Goal: Task Accomplishment & Management: Use online tool/utility

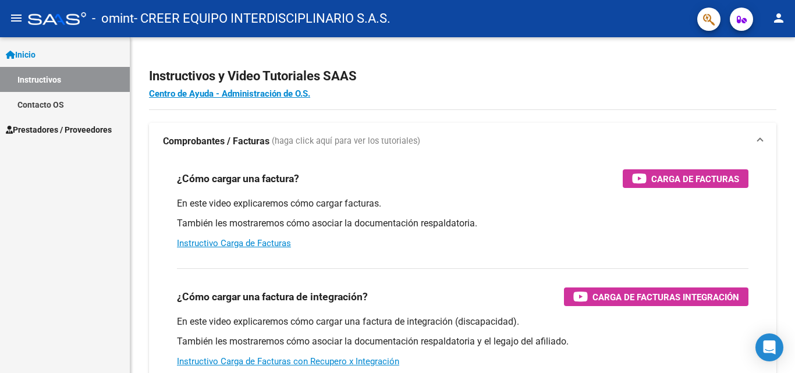
click at [40, 129] on span "Prestadores / Proveedores" at bounding box center [59, 129] width 106 height 13
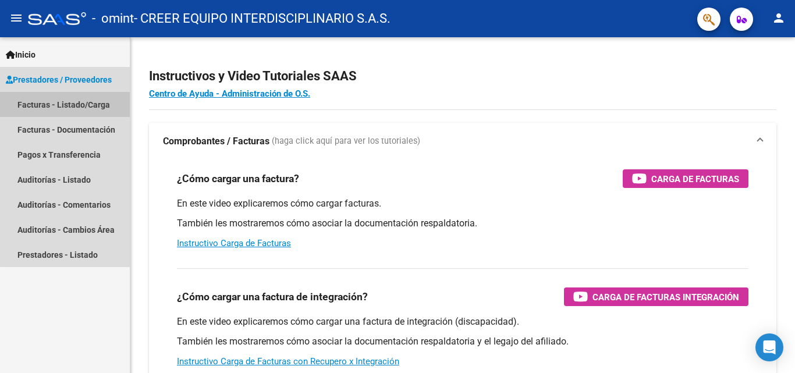
click at [67, 99] on link "Facturas - Listado/Carga" at bounding box center [65, 104] width 130 height 25
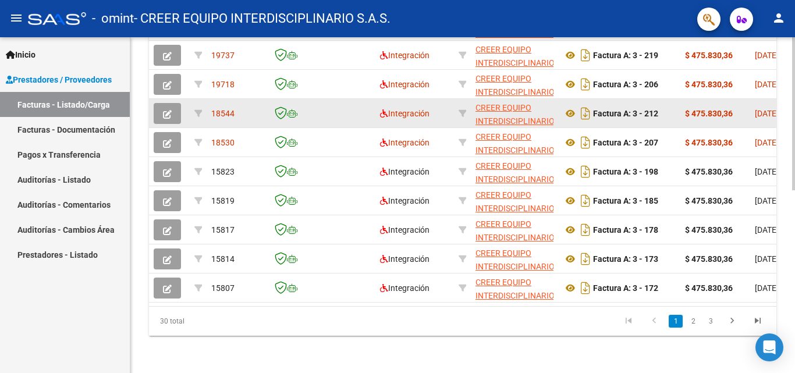
scroll to position [344, 0]
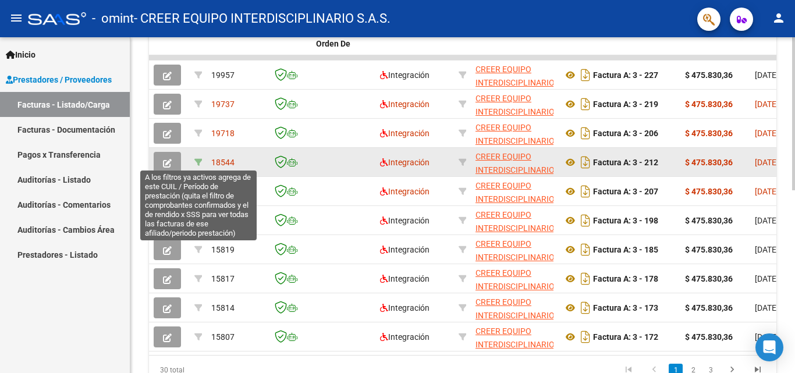
click at [198, 160] on icon at bounding box center [198, 162] width 8 height 8
type input "202508"
type input "20573399103"
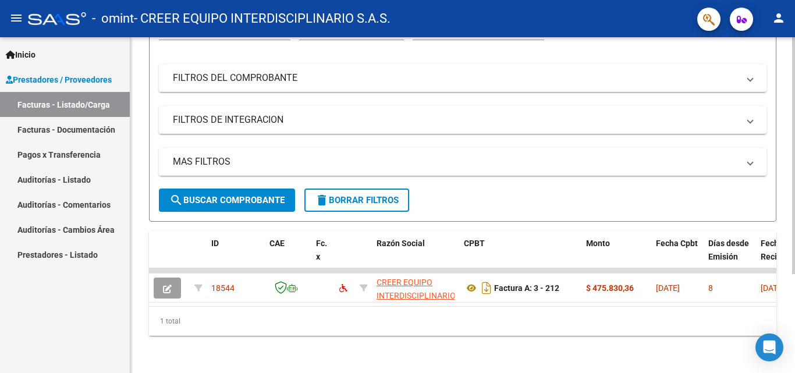
scroll to position [140, 0]
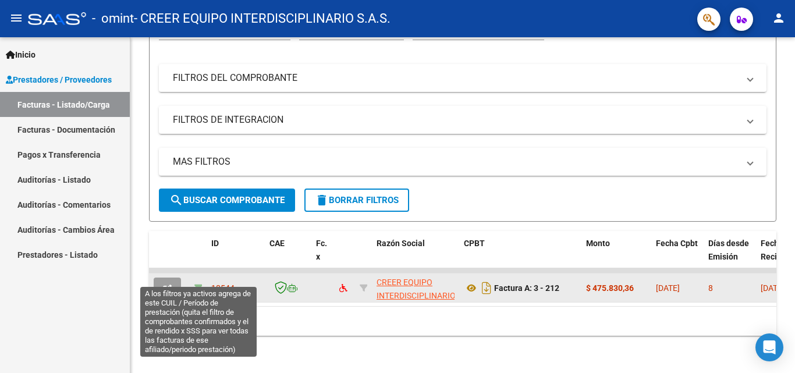
click at [200, 284] on icon at bounding box center [198, 288] width 8 height 8
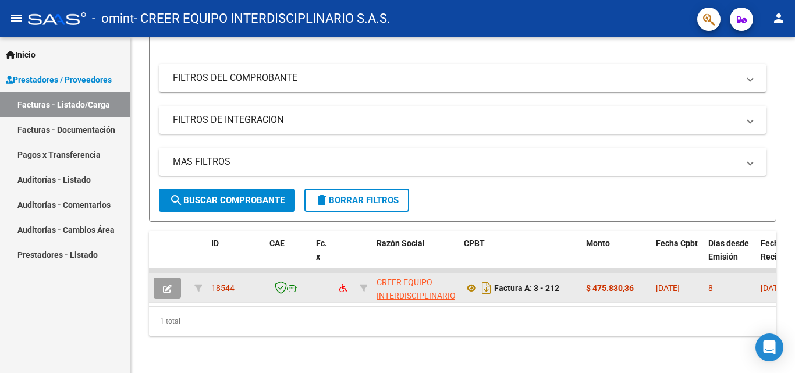
click at [202, 276] on datatable-body-cell at bounding box center [198, 287] width 17 height 29
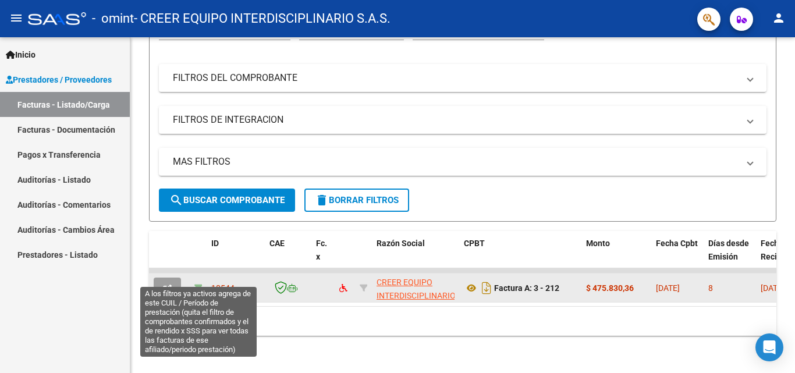
click at [198, 284] on icon at bounding box center [198, 288] width 8 height 8
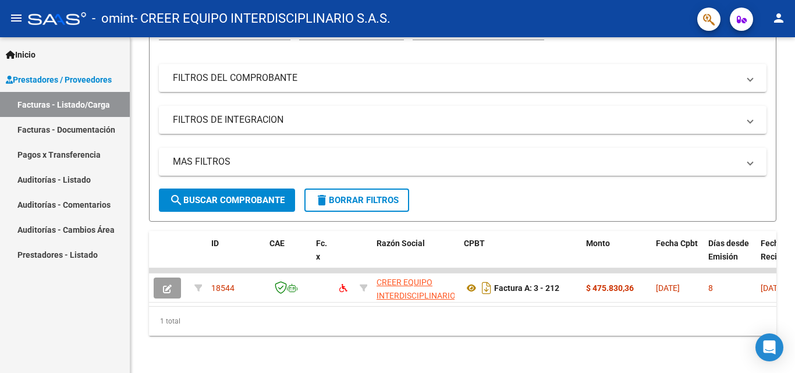
click at [362, 195] on span "delete Borrar Filtros" at bounding box center [357, 200] width 84 height 10
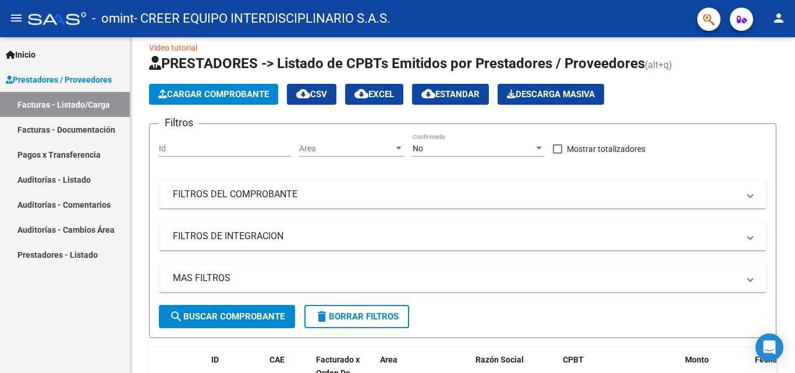
scroll to position [0, 0]
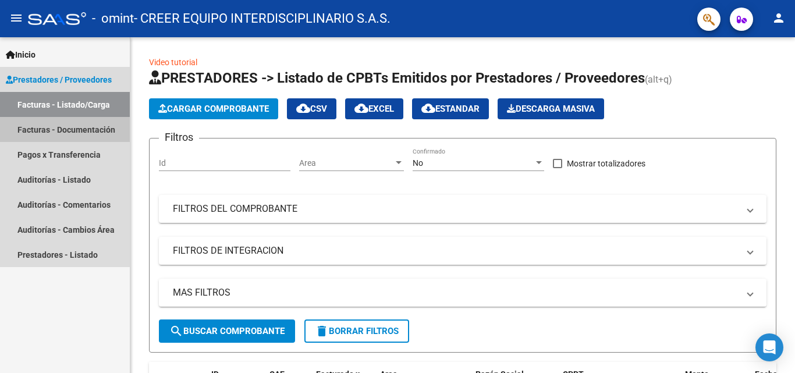
click at [35, 129] on link "Facturas - Documentación" at bounding box center [65, 129] width 130 height 25
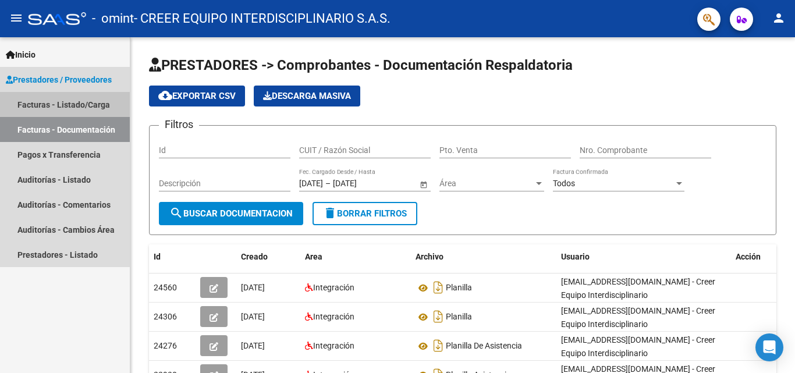
click at [49, 104] on link "Facturas - Listado/Carga" at bounding box center [65, 104] width 130 height 25
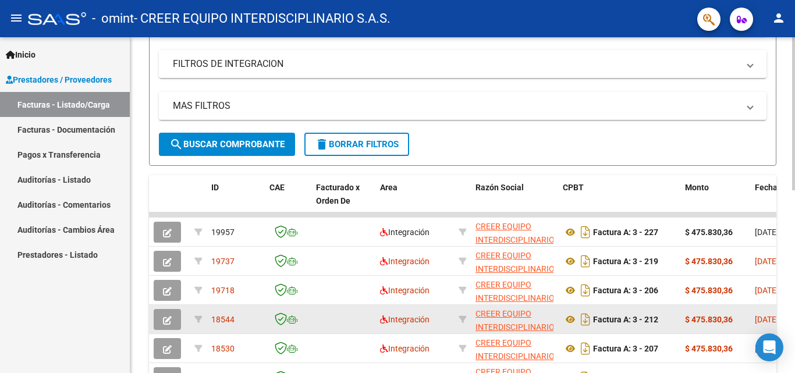
scroll to position [169, 0]
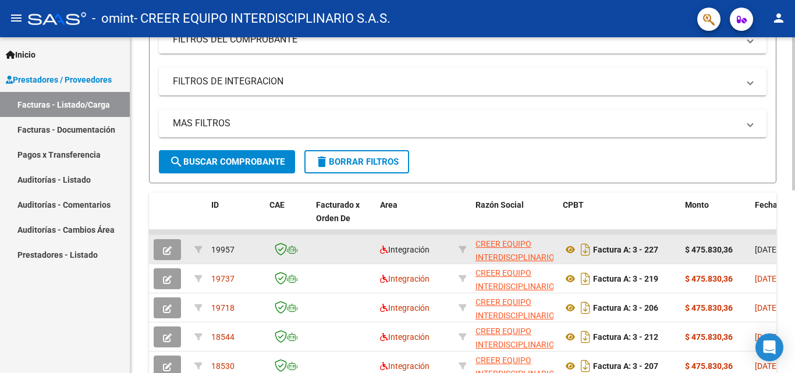
click at [167, 240] on button "button" at bounding box center [167, 249] width 27 height 21
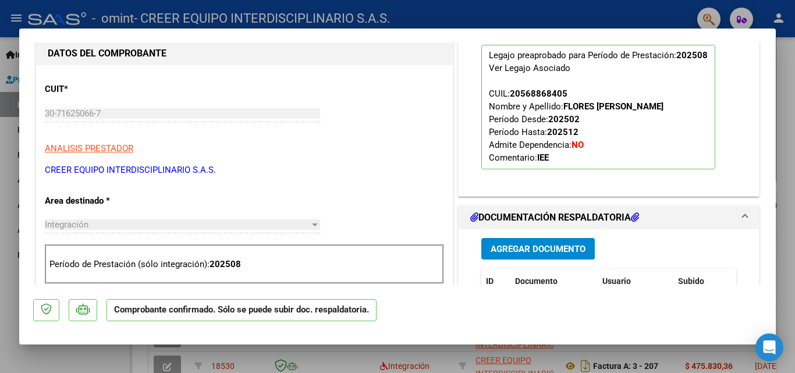
scroll to position [105, 0]
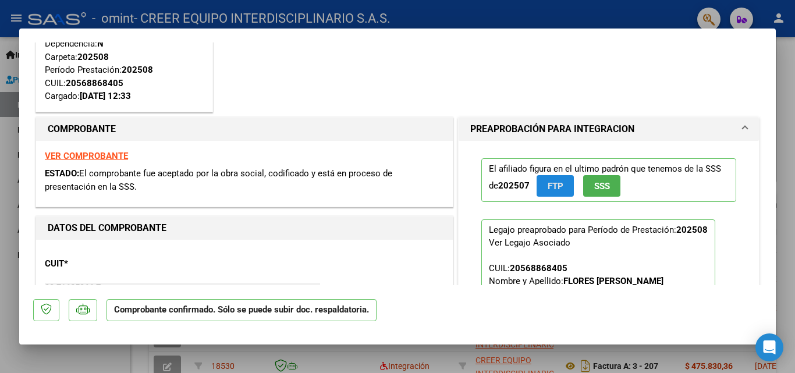
click at [557, 191] on span "FTP" at bounding box center [555, 186] width 16 height 10
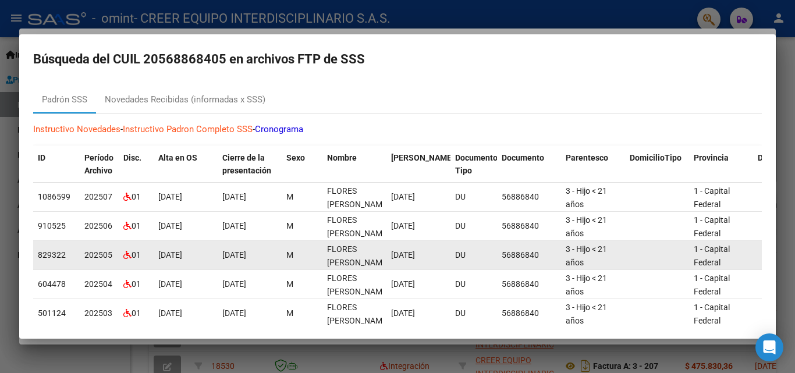
scroll to position [0, 0]
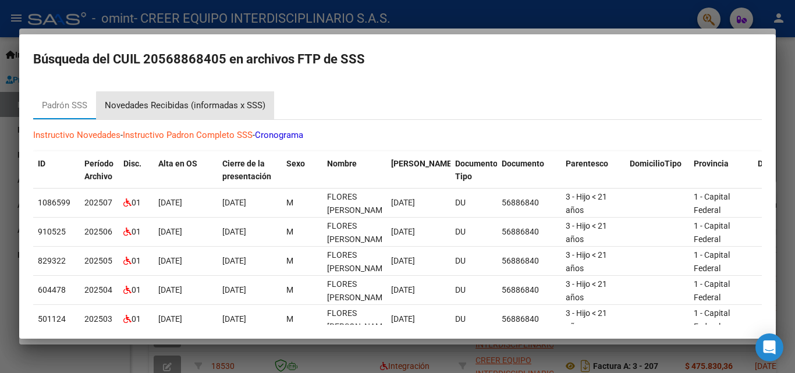
click at [195, 107] on div "Novedades Recibidas (informadas x SSS)" at bounding box center [185, 105] width 161 height 13
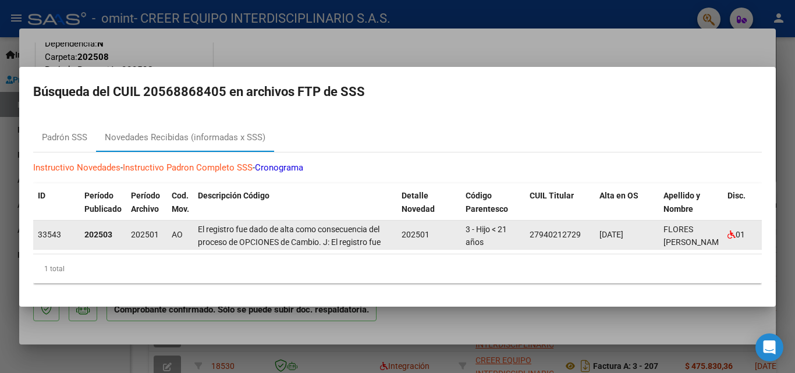
click at [731, 230] on icon at bounding box center [731, 234] width 8 height 8
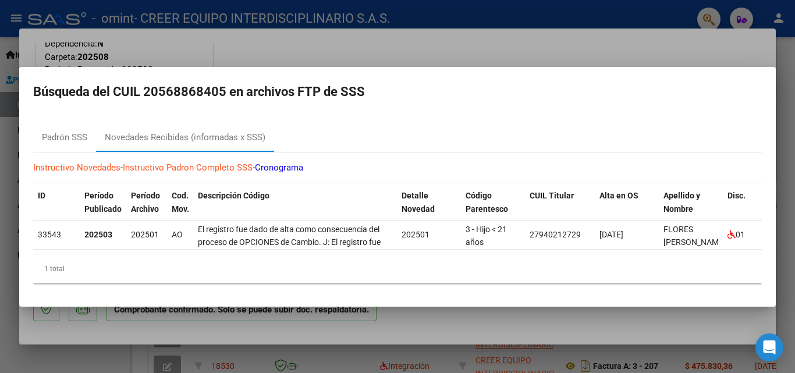
click at [540, 37] on div at bounding box center [397, 186] width 795 height 373
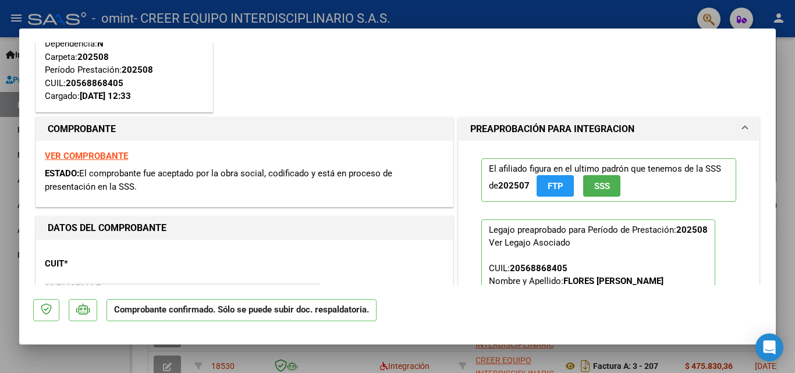
click at [596, 187] on span "SSS" at bounding box center [602, 186] width 16 height 10
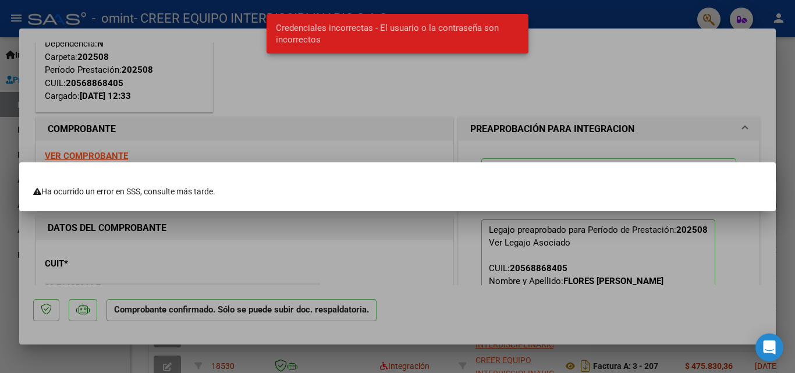
click at [402, 102] on div at bounding box center [397, 186] width 795 height 373
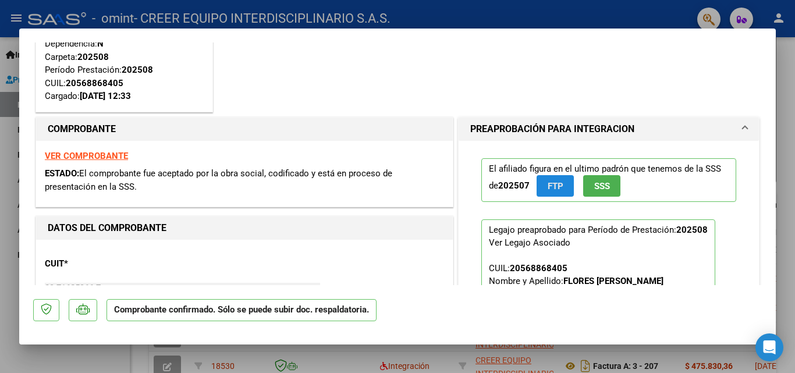
click at [547, 187] on span "FTP" at bounding box center [555, 186] width 16 height 10
